Goal: Task Accomplishment & Management: Use online tool/utility

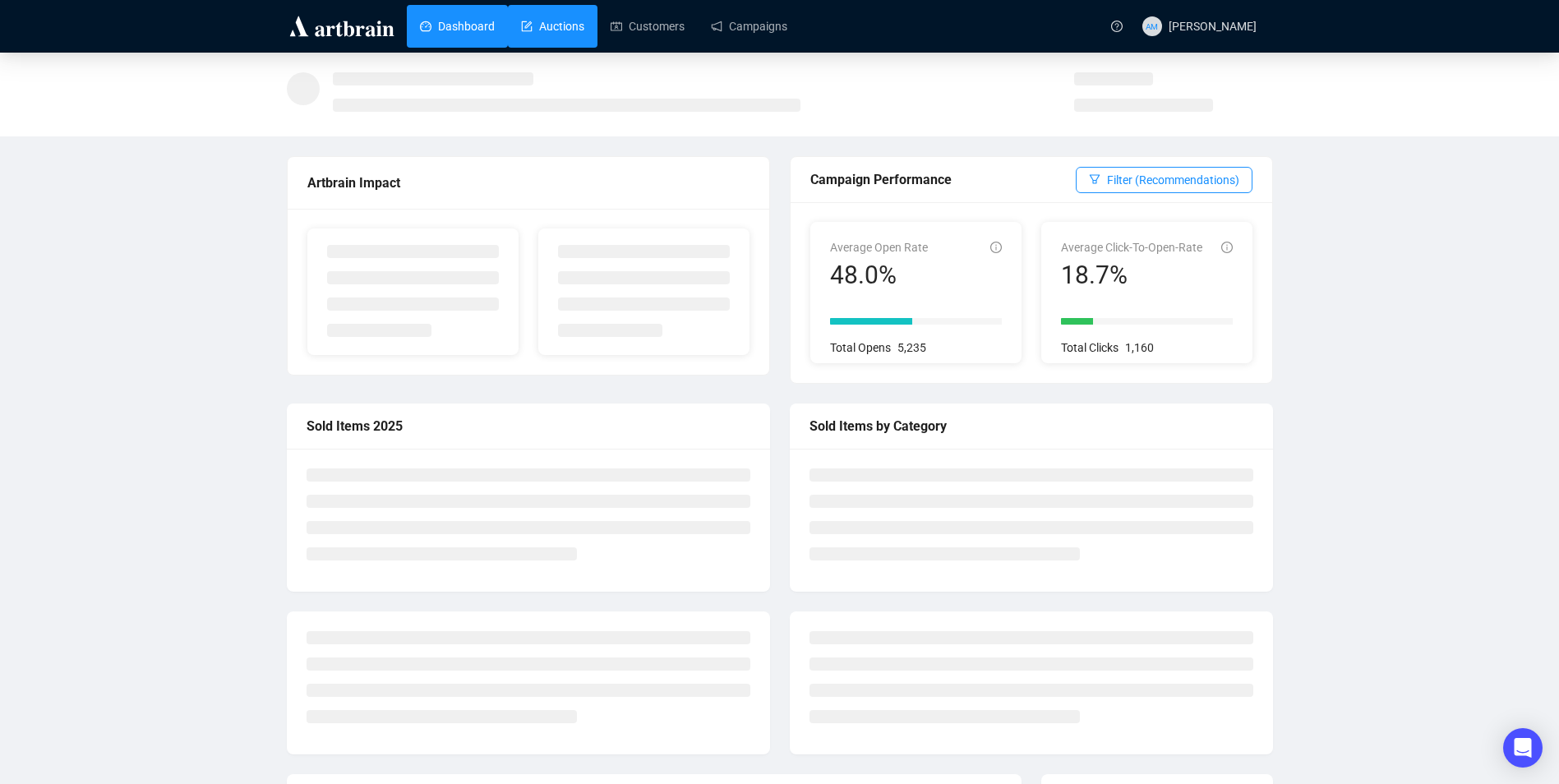
click at [564, 21] on link "Auctions" at bounding box center [553, 26] width 63 height 42
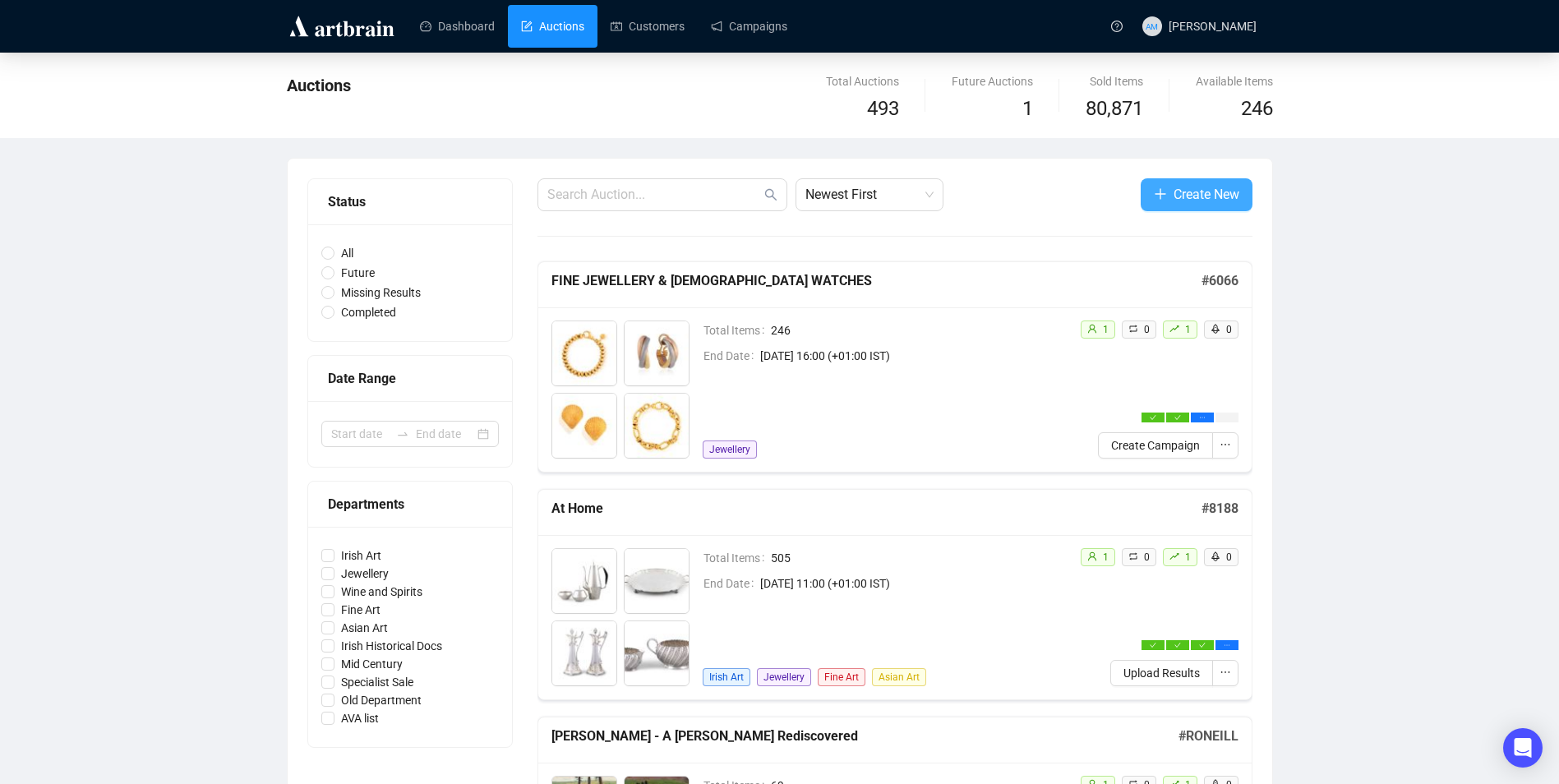
click at [1170, 191] on button "Create New" at bounding box center [1196, 194] width 112 height 33
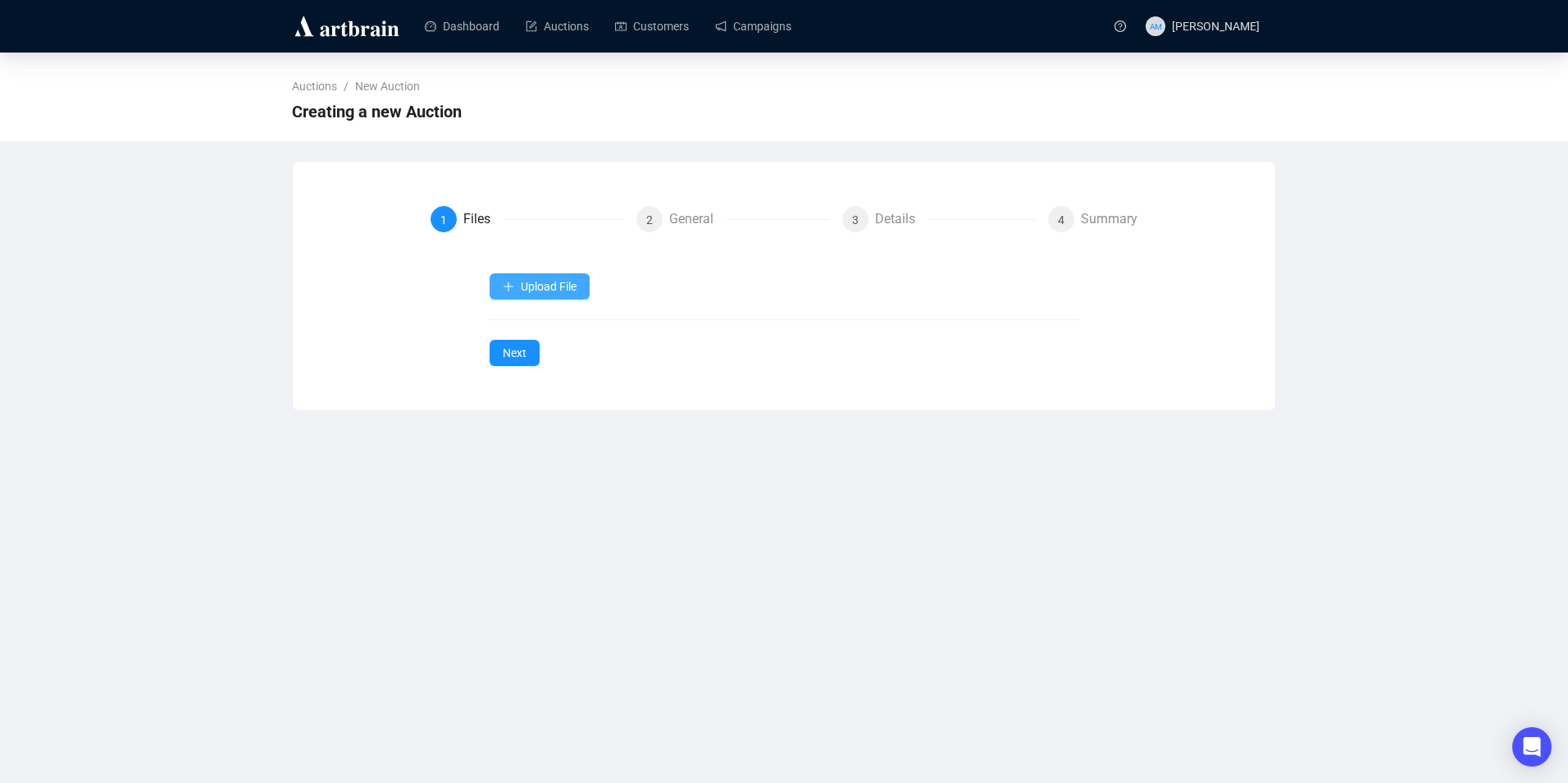
click at [524, 293] on span "Upload File" at bounding box center [549, 286] width 56 height 13
click at [548, 322] on span "Items" at bounding box center [540, 325] width 75 height 18
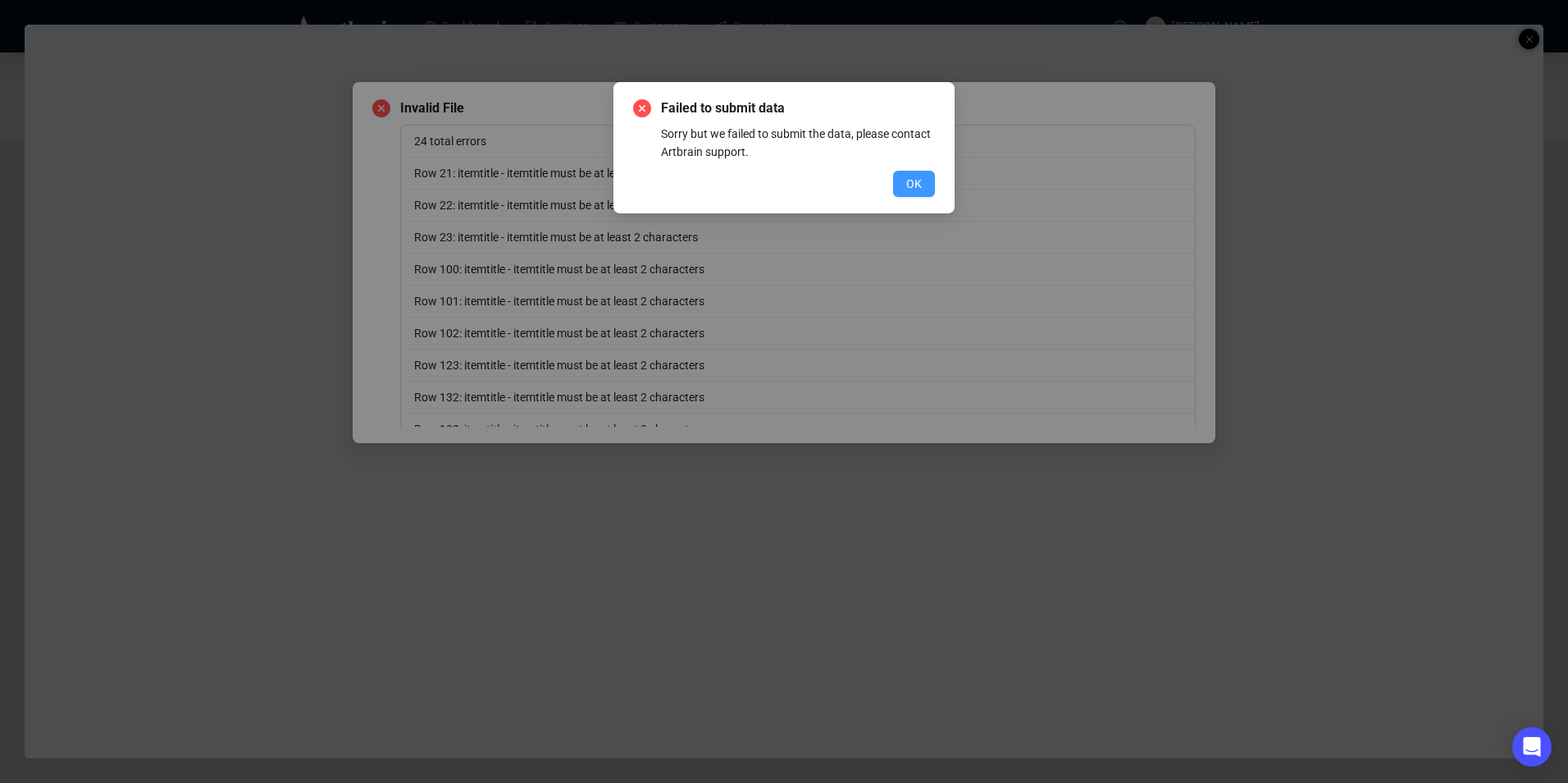
click at [916, 187] on span "OK" at bounding box center [914, 183] width 16 height 18
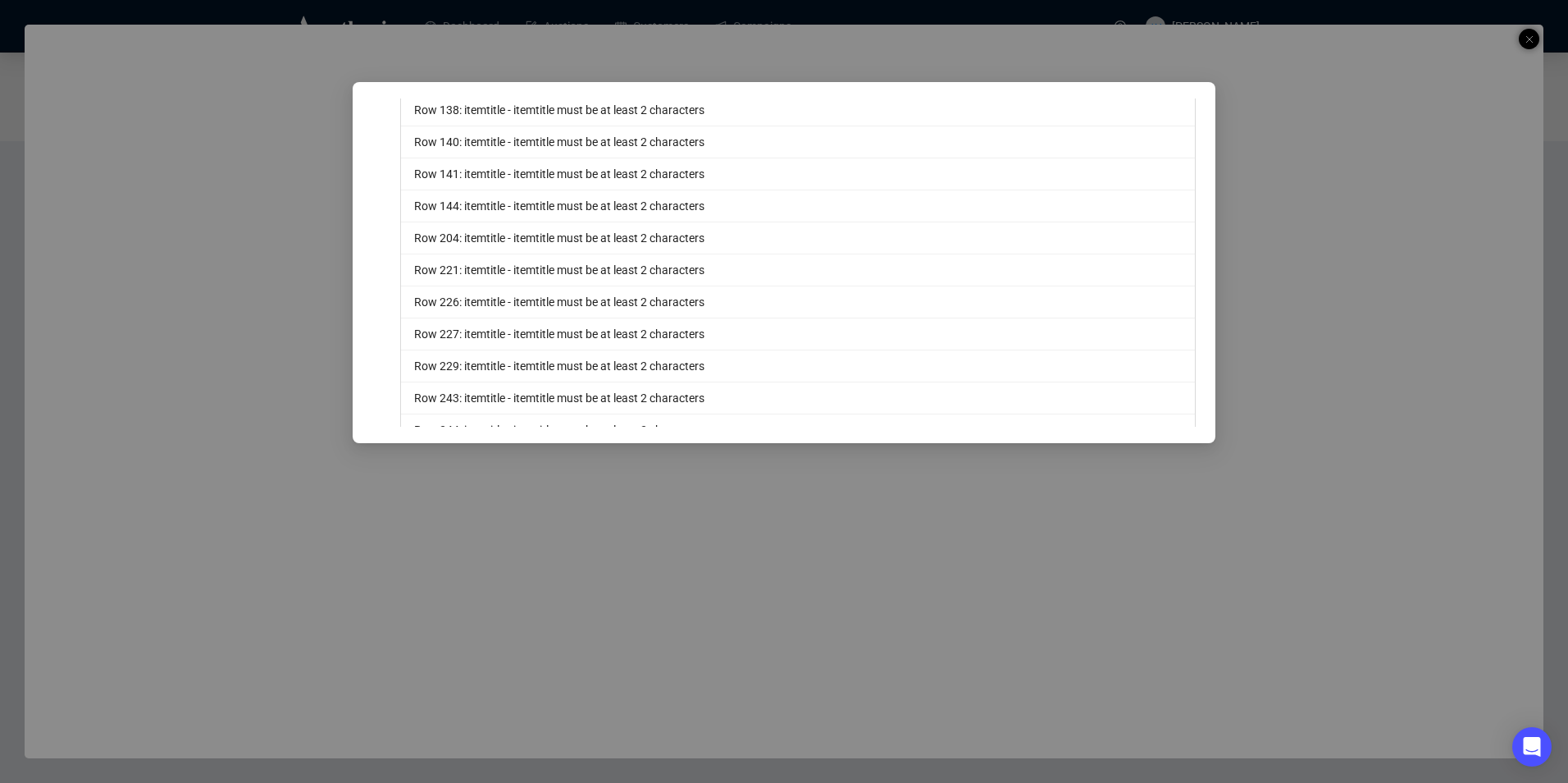
scroll to position [535, 0]
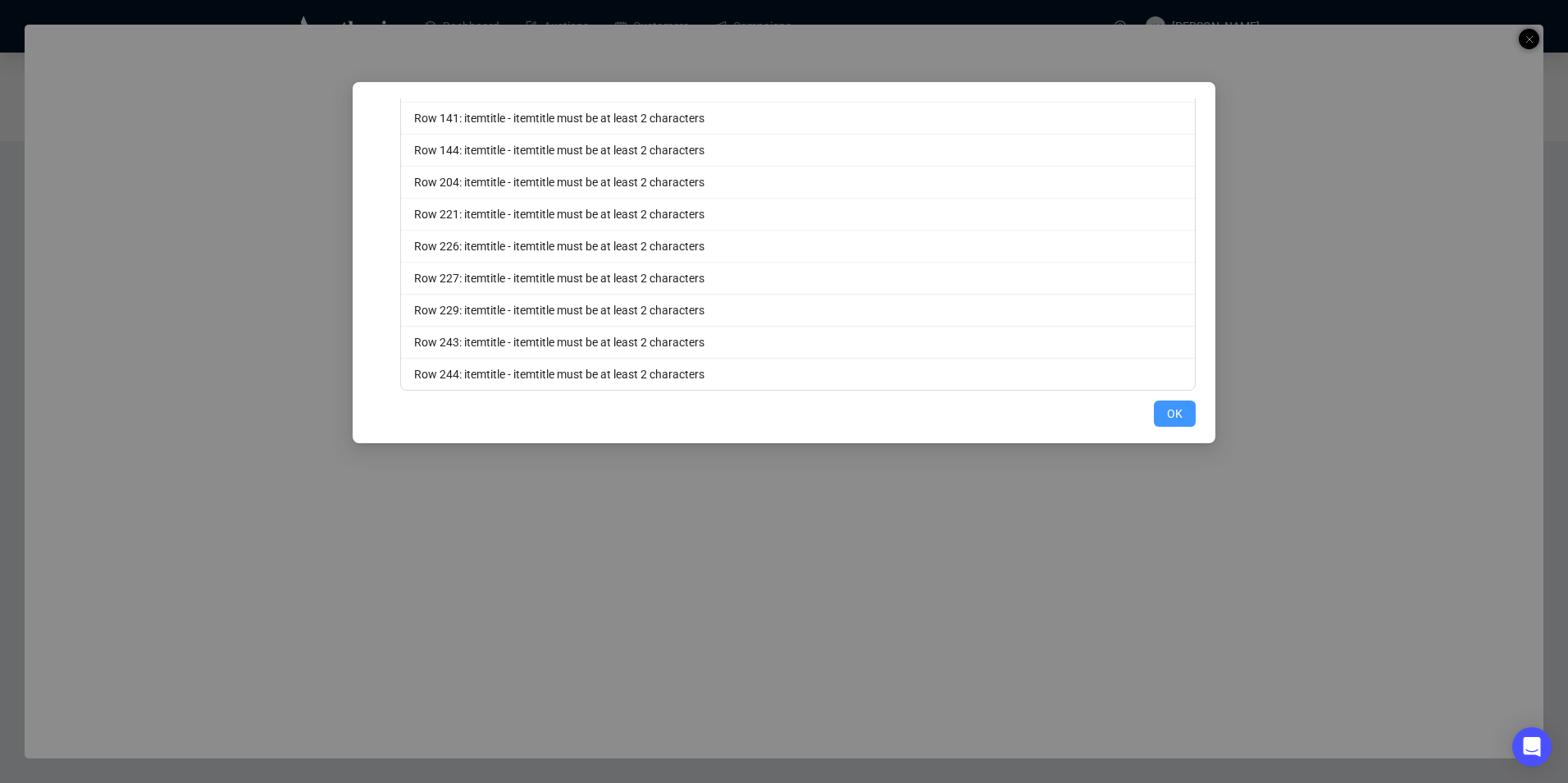
click at [1154, 408] on button "OK" at bounding box center [1174, 414] width 41 height 26
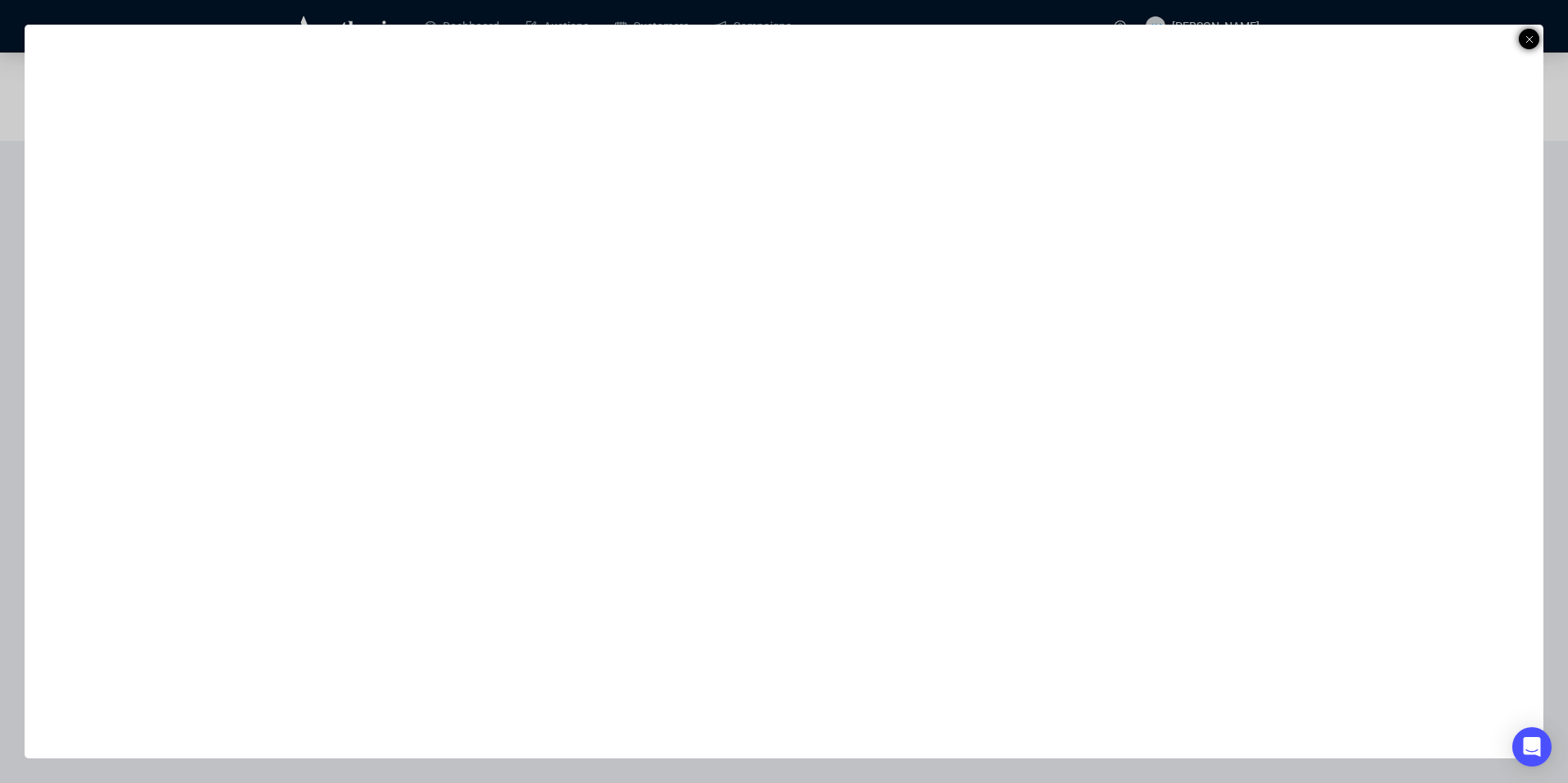
click at [1527, 40] on icon at bounding box center [1530, 39] width 9 height 20
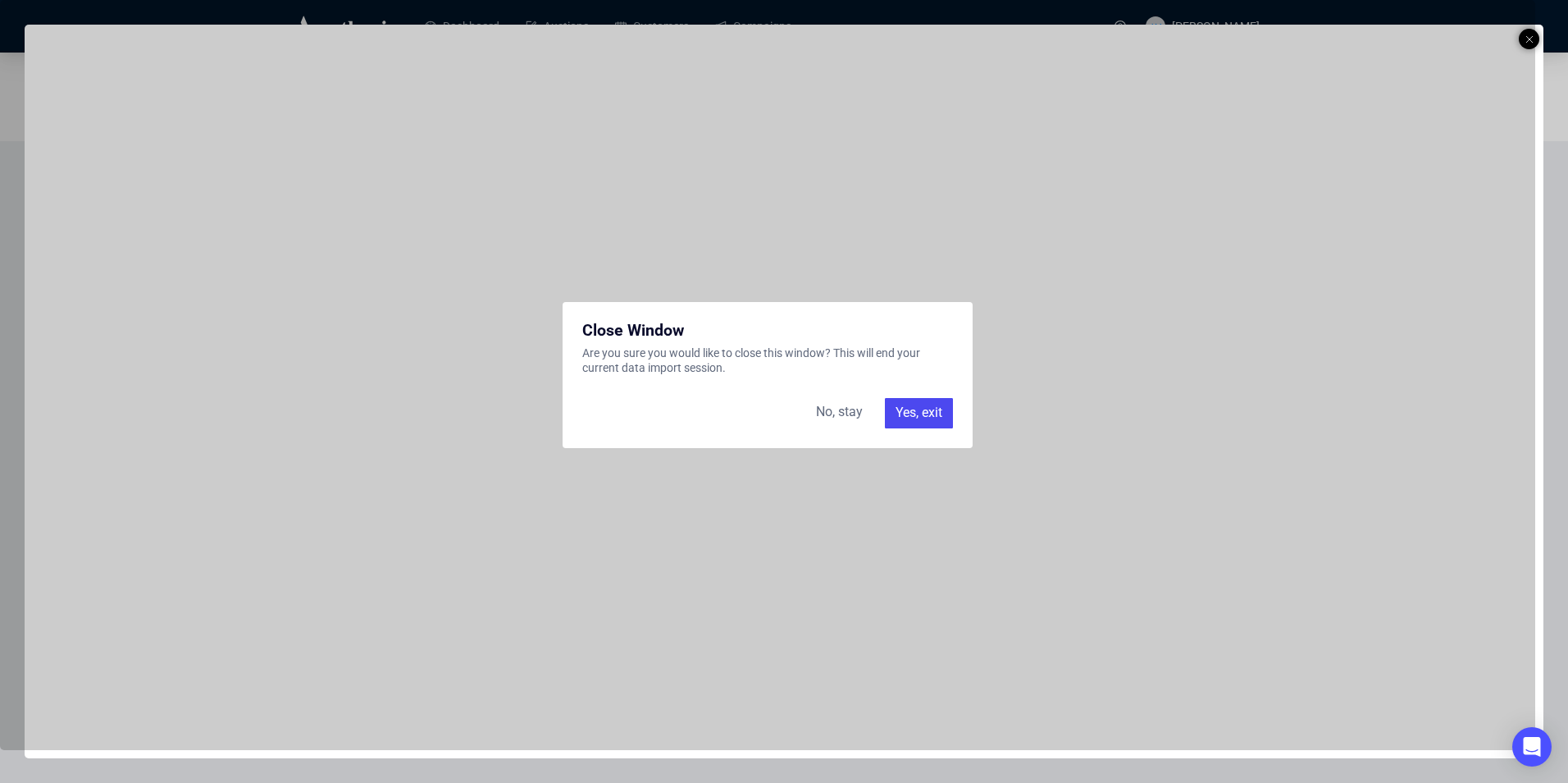
click at [938, 420] on div "Yes, exit" at bounding box center [919, 413] width 68 height 29
